Goal: Transaction & Acquisition: Book appointment/travel/reservation

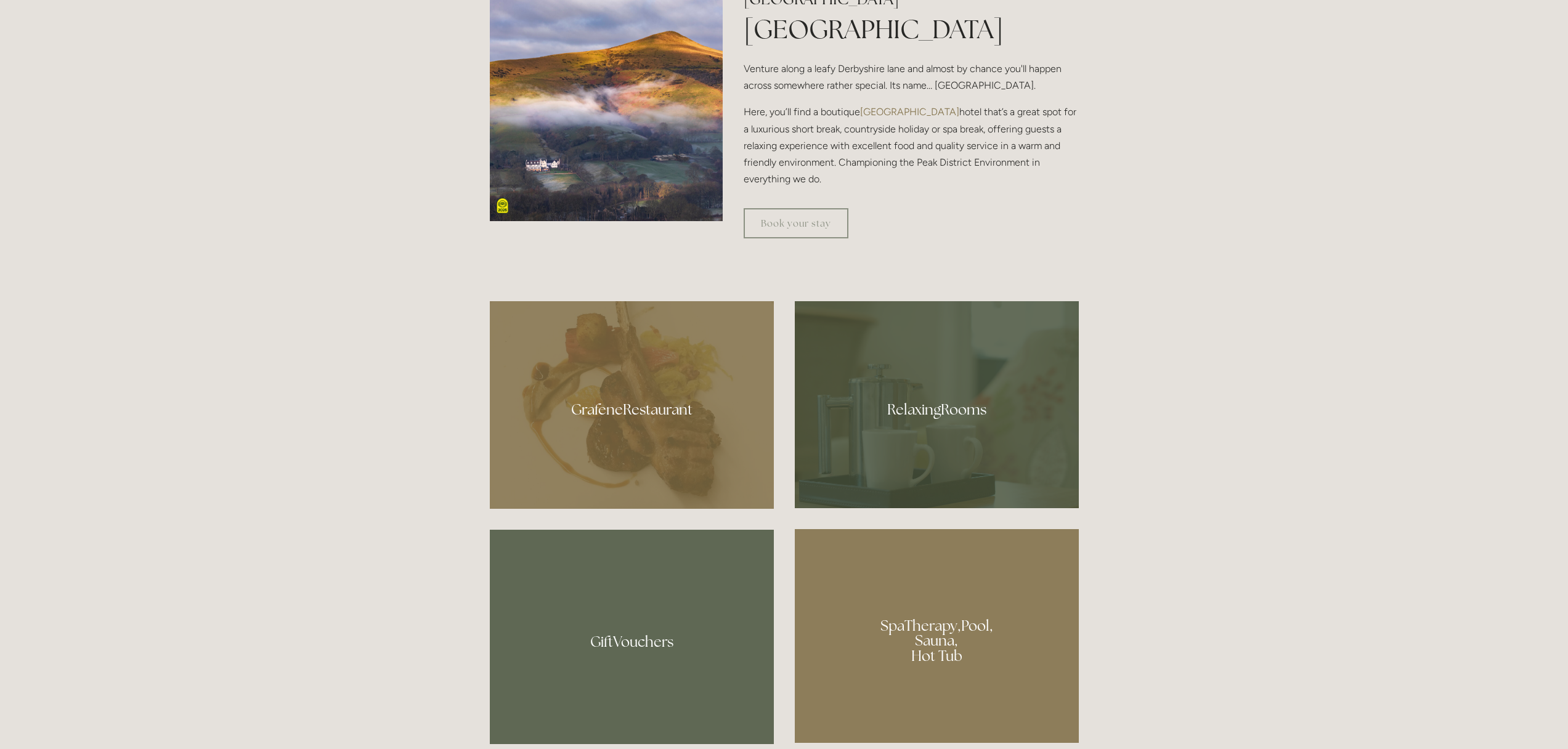
scroll to position [652, 0]
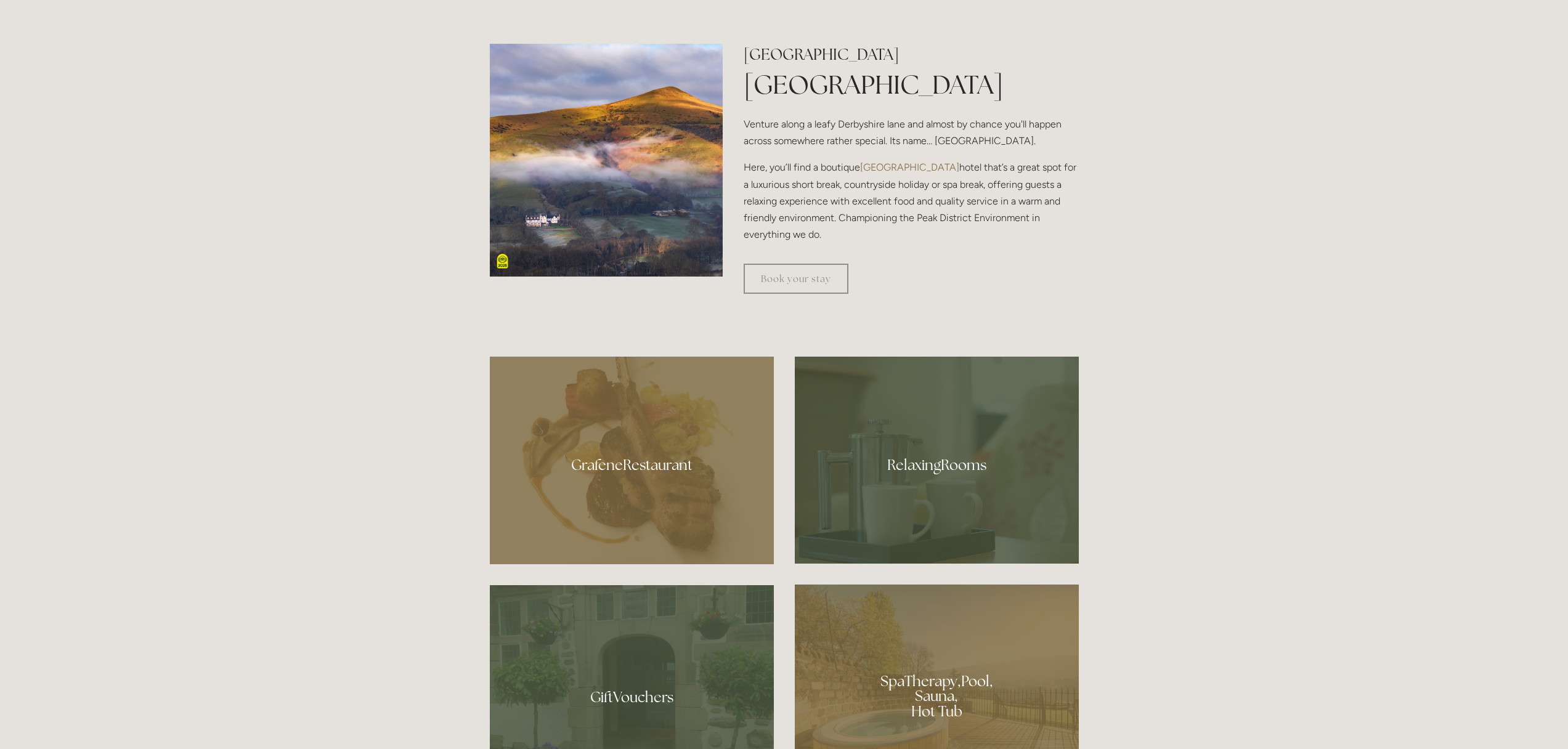
click at [956, 413] on div at bounding box center [936, 460] width 284 height 207
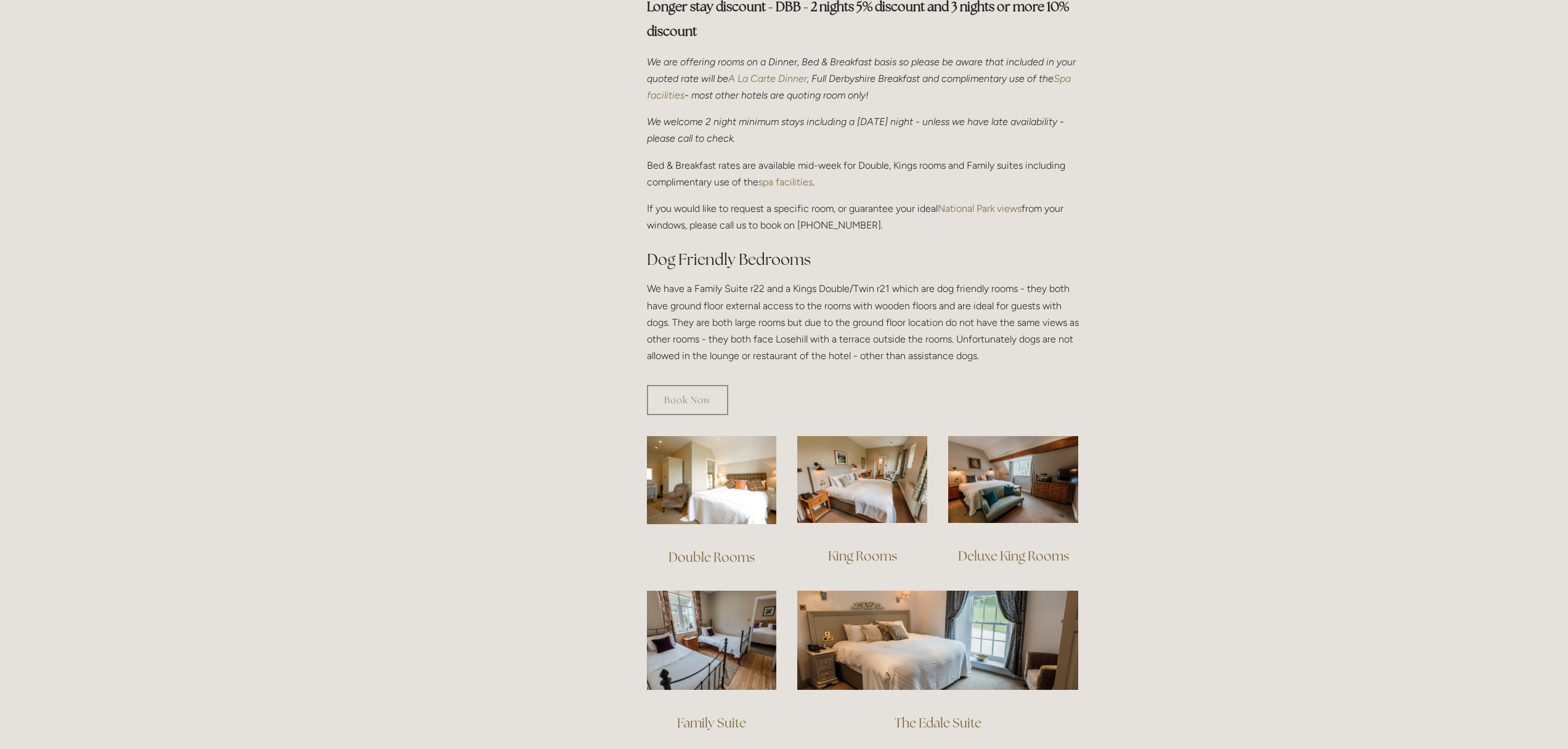
scroll to position [438, 0]
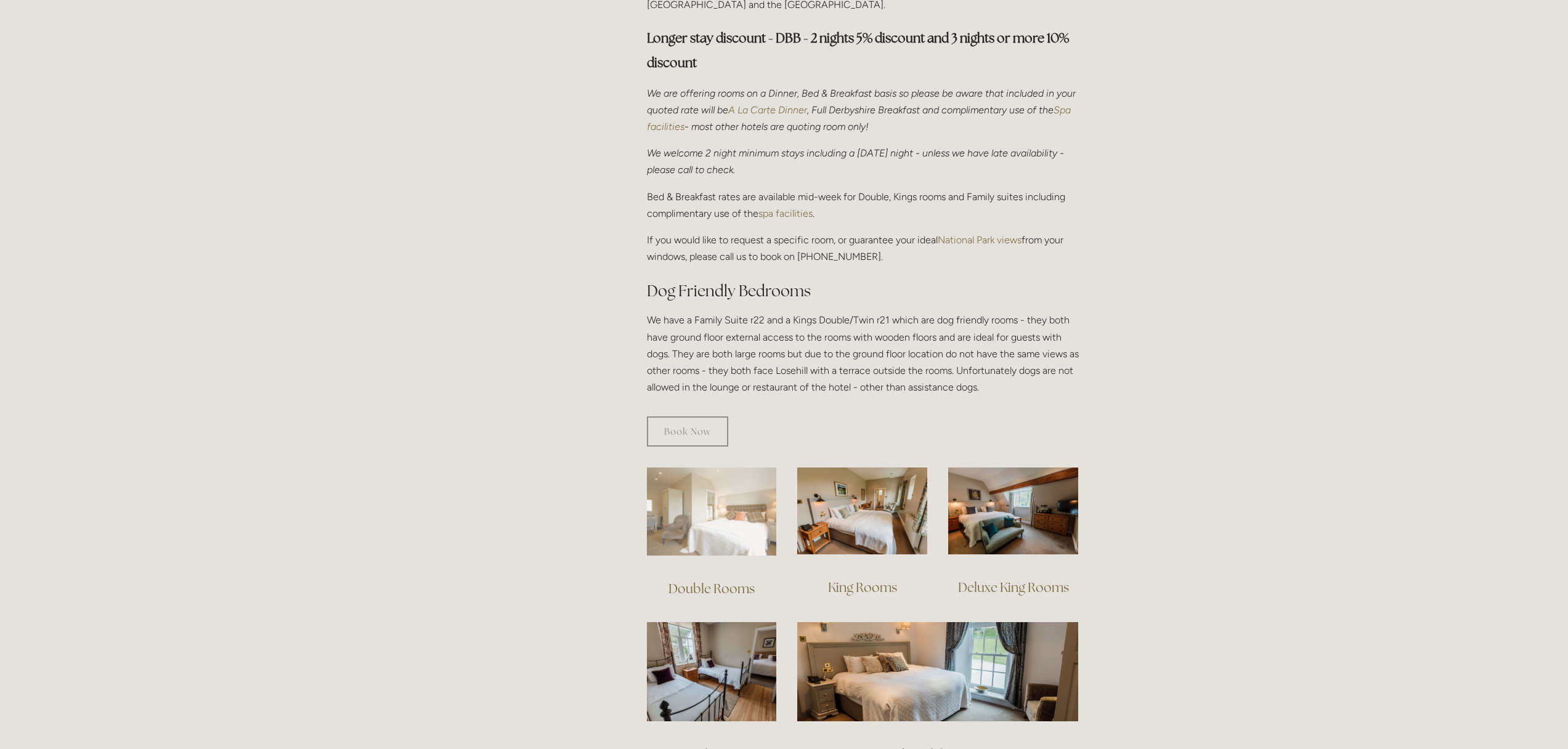
click at [744, 478] on img at bounding box center [712, 511] width 130 height 88
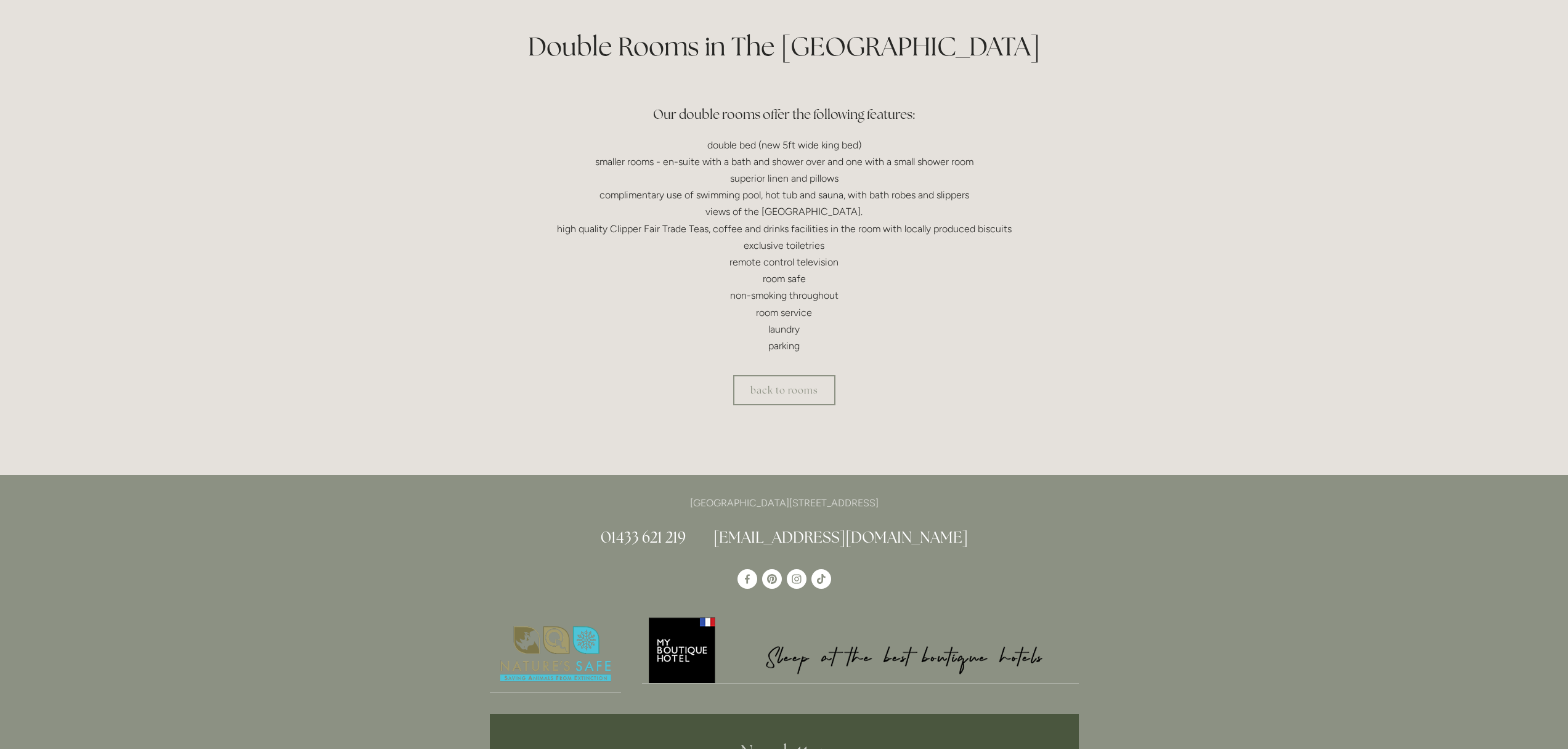
scroll to position [293, 0]
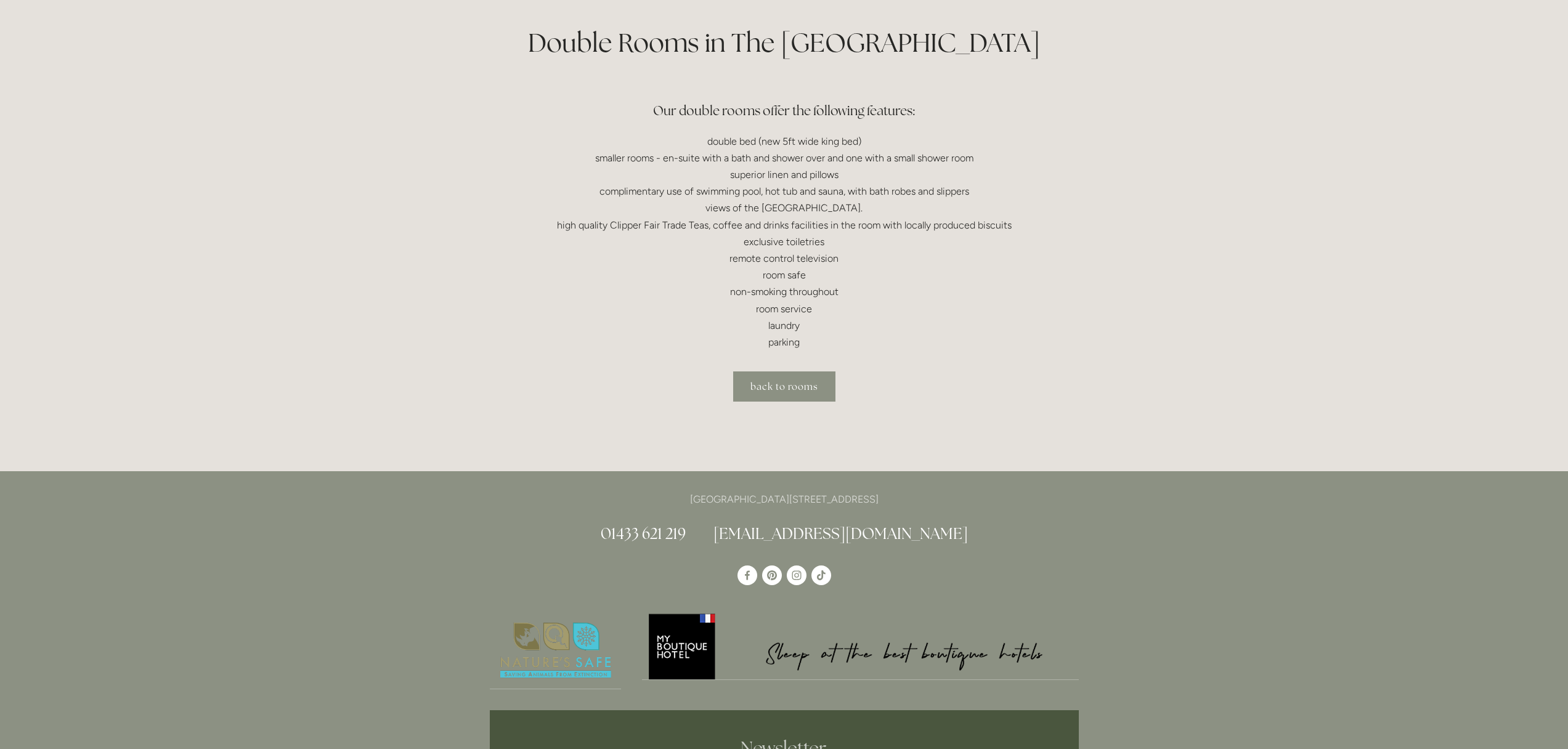
click at [787, 400] on link "back to rooms" at bounding box center [784, 386] width 102 height 30
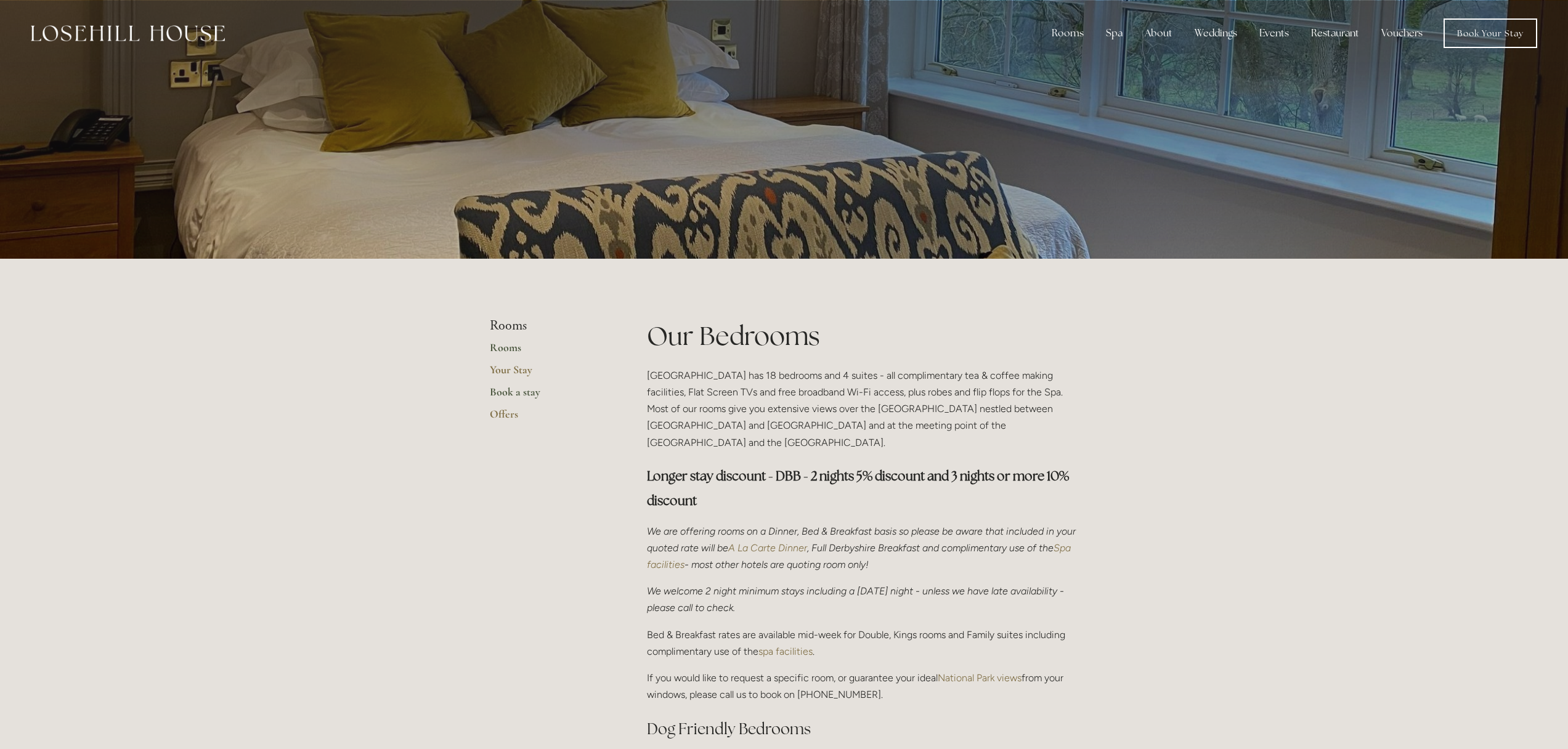
click at [524, 388] on link "Book a stay" at bounding box center [549, 396] width 118 height 22
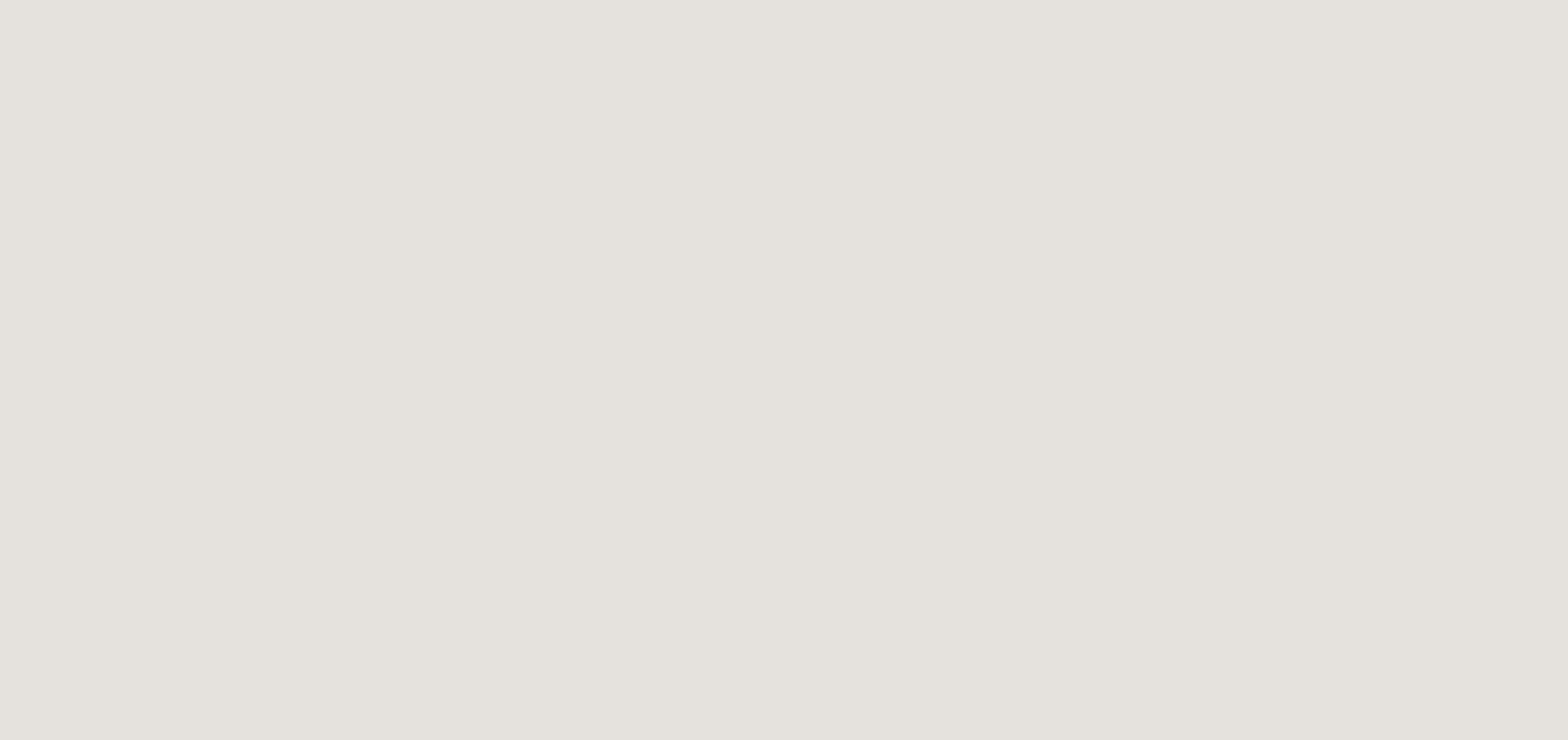
scroll to position [79, 0]
